Goal: Task Accomplishment & Management: Manage account settings

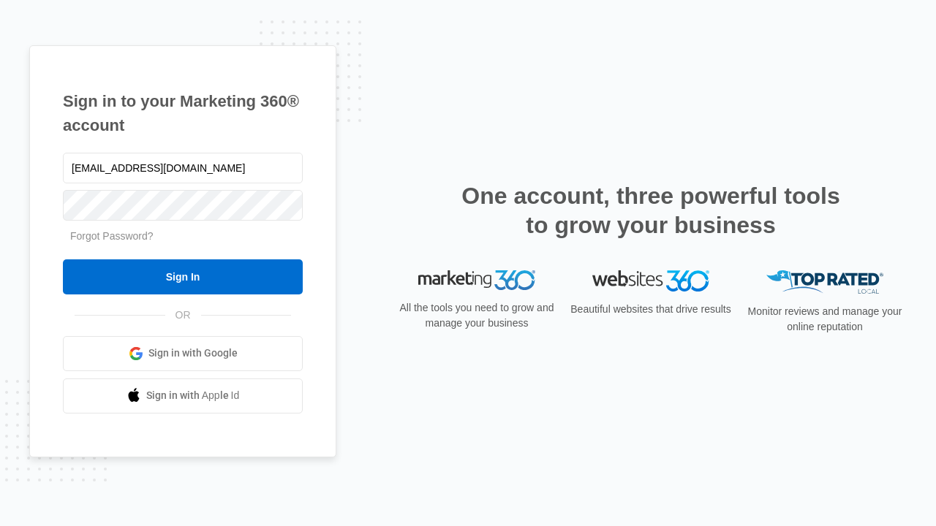
type input "[EMAIL_ADDRESS][DOMAIN_NAME]"
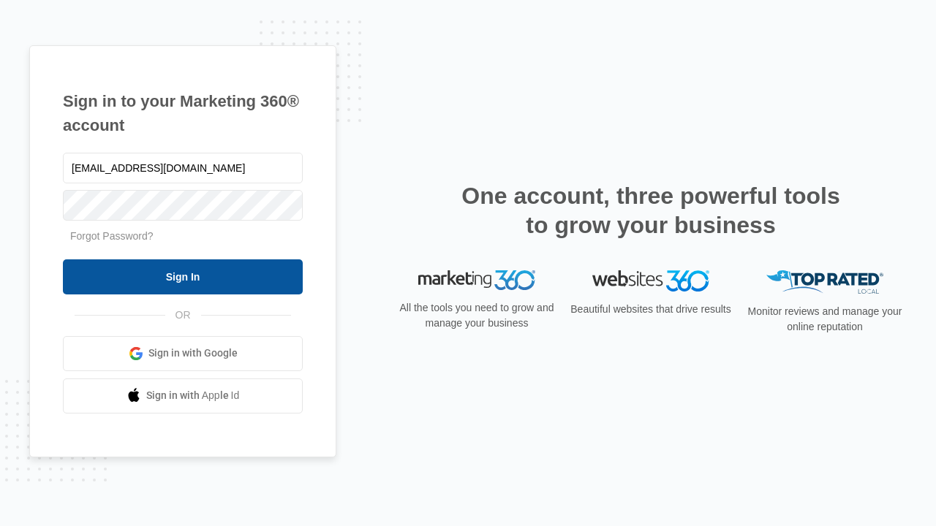
click at [183, 276] on input "Sign In" at bounding box center [183, 277] width 240 height 35
